Goal: Transaction & Acquisition: Purchase product/service

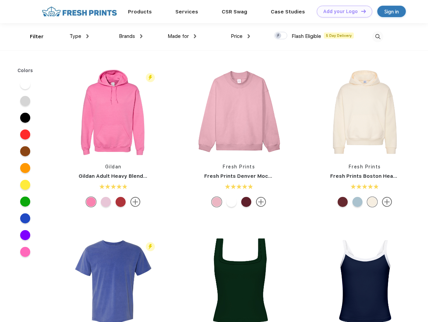
click at [342, 11] on link "Add your Logo Design Tool" at bounding box center [344, 12] width 55 height 12
click at [0, 0] on div "Design Tool" at bounding box center [0, 0] width 0 height 0
click at [360, 11] on link "Add your Logo Design Tool" at bounding box center [344, 12] width 55 height 12
click at [32, 37] on div "Filter" at bounding box center [37, 37] width 14 height 8
click at [79, 36] on span "Type" at bounding box center [75, 36] width 12 height 6
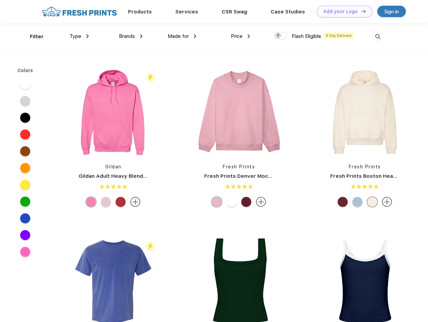
click at [131, 36] on span "Brands" at bounding box center [127, 36] width 16 height 6
click at [182, 36] on span "Made for" at bounding box center [178, 36] width 21 height 6
click at [240, 36] on span "Price" at bounding box center [237, 36] width 12 height 6
click at [281, 36] on div at bounding box center [280, 35] width 13 height 7
click at [278, 36] on input "checkbox" at bounding box center [276, 34] width 4 height 4
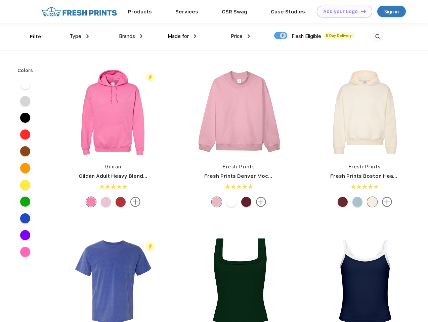
click at [377, 37] on img at bounding box center [377, 36] width 11 height 11
